Goal: Use online tool/utility: Utilize a website feature to perform a specific function

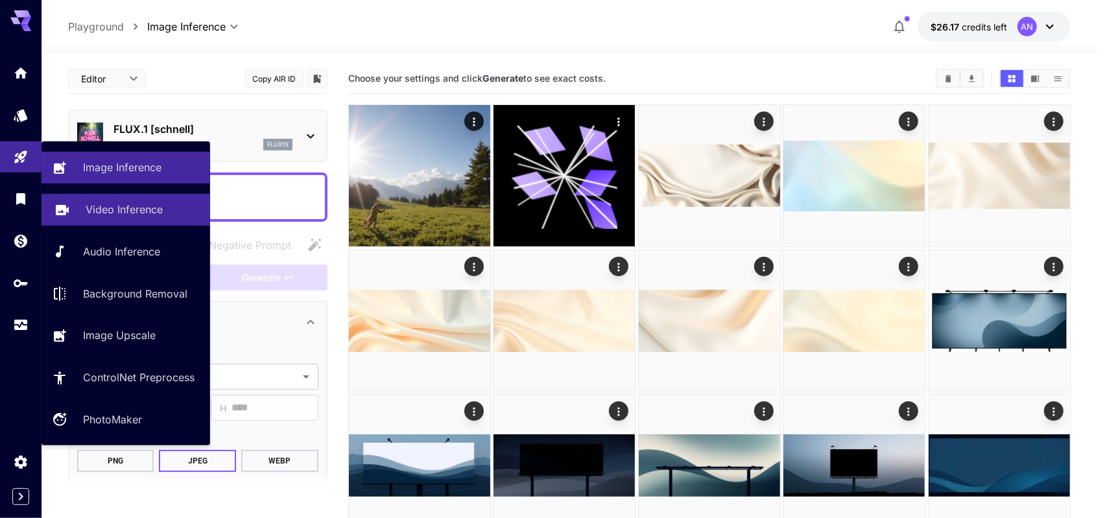
click at [125, 210] on p "Video Inference" at bounding box center [124, 210] width 77 height 16
type input "**********"
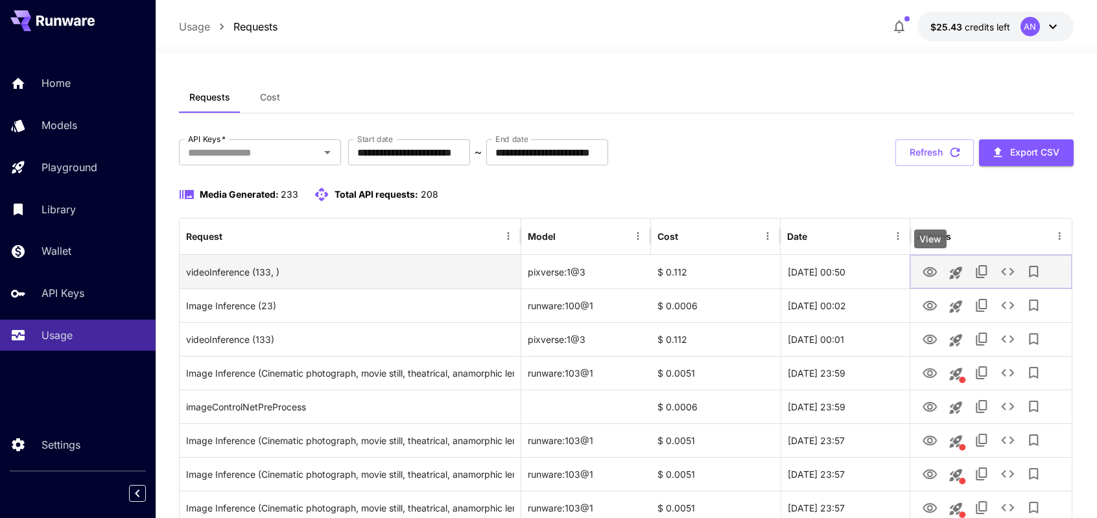
click at [927, 270] on icon "View" at bounding box center [930, 273] width 16 height 16
